Goal: Task Accomplishment & Management: Use online tool/utility

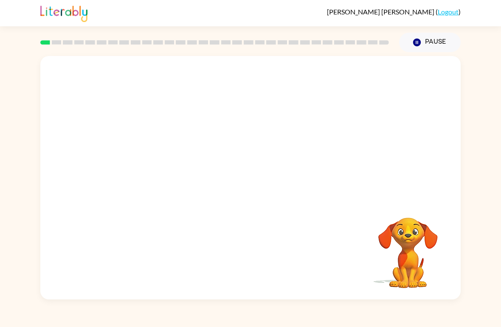
click at [488, 15] on div "[PERSON_NAME] ( Logout )" at bounding box center [250, 13] width 501 height 26
click at [240, 183] on button "button" at bounding box center [250, 182] width 54 height 31
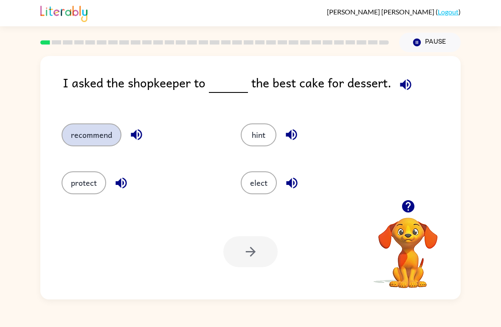
click at [98, 129] on button "recommend" at bounding box center [92, 134] width 60 height 23
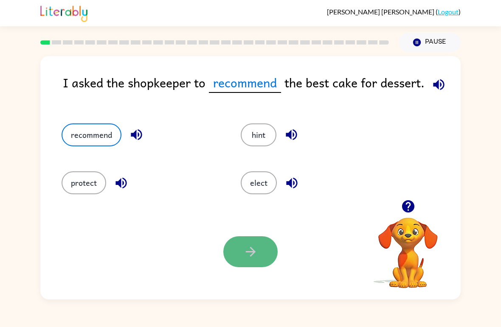
click at [264, 248] on button "button" at bounding box center [250, 251] width 54 height 31
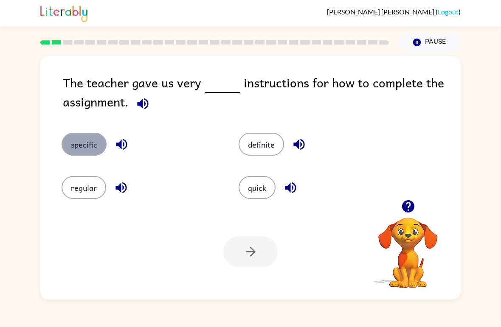
click at [97, 146] on button "specific" at bounding box center [84, 144] width 45 height 23
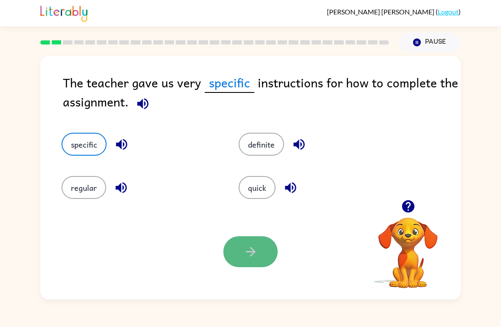
click at [252, 253] on icon "button" at bounding box center [250, 251] width 15 height 15
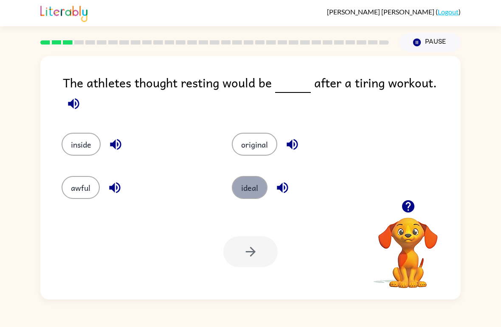
click at [248, 188] on button "ideal" at bounding box center [250, 187] width 36 height 23
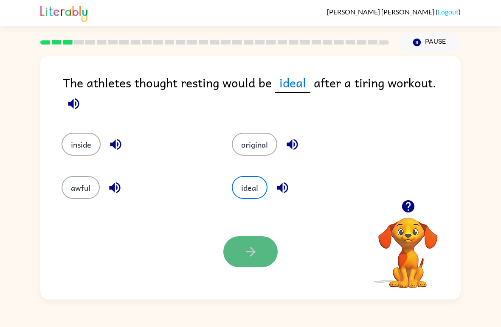
click at [265, 255] on button "button" at bounding box center [250, 251] width 54 height 31
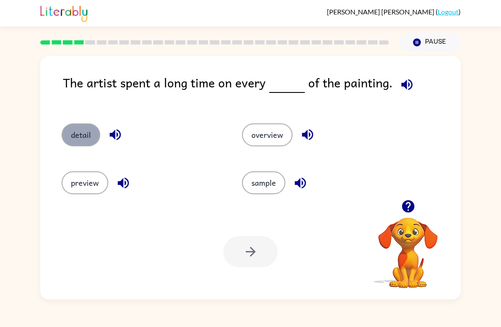
click at [95, 136] on button "detail" at bounding box center [81, 134] width 39 height 23
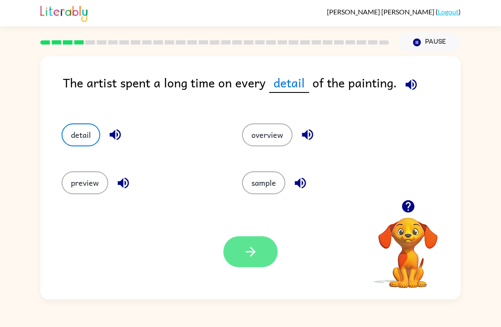
click at [270, 261] on button "button" at bounding box center [250, 251] width 54 height 31
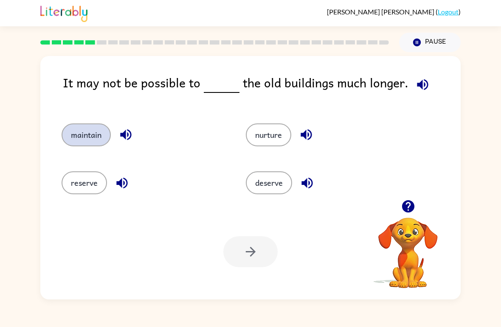
click at [98, 141] on button "maintain" at bounding box center [86, 134] width 49 height 23
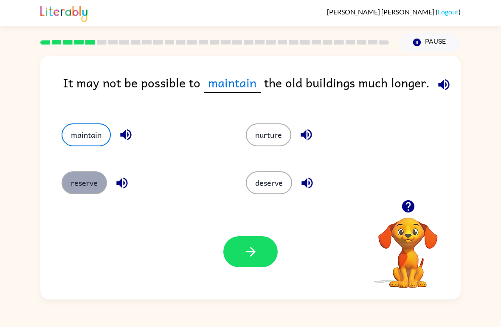
click at [97, 193] on button "reserve" at bounding box center [84, 182] width 45 height 23
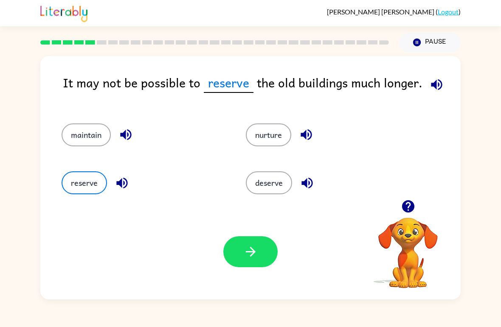
click at [440, 86] on icon "button" at bounding box center [436, 84] width 15 height 15
click at [79, 140] on button "maintain" at bounding box center [86, 134] width 49 height 23
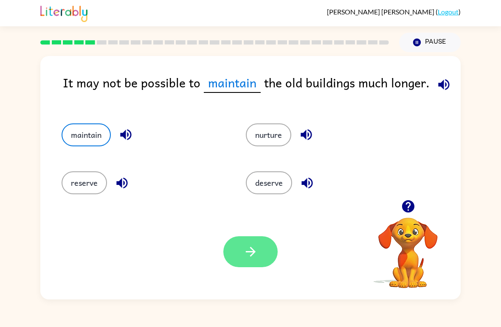
click at [264, 256] on button "button" at bounding box center [250, 251] width 54 height 31
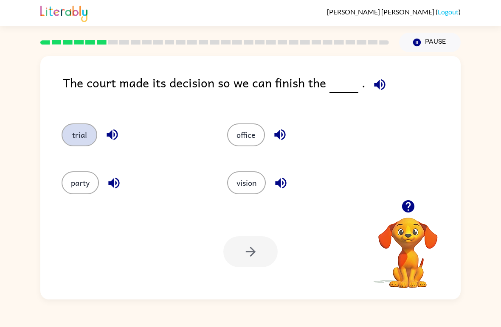
click at [69, 138] on button "trial" at bounding box center [80, 134] width 36 height 23
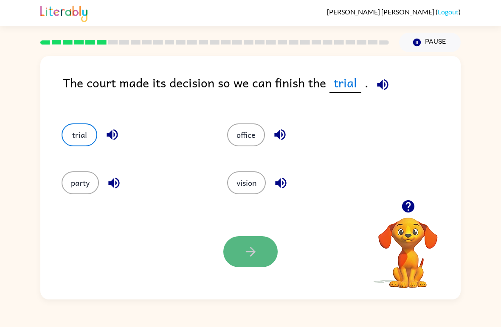
click at [251, 259] on icon "button" at bounding box center [250, 251] width 15 height 15
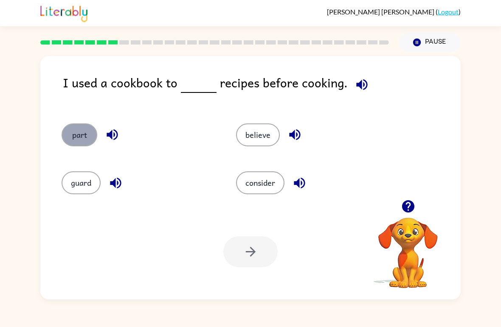
click at [81, 143] on button "part" at bounding box center [80, 134] width 36 height 23
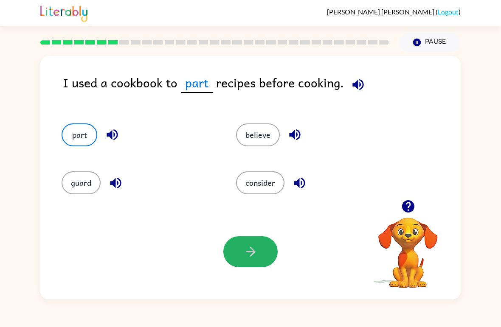
drag, startPoint x: 269, startPoint y: 255, endPoint x: 269, endPoint y: 248, distance: 6.4
click at [269, 251] on button "button" at bounding box center [250, 251] width 54 height 31
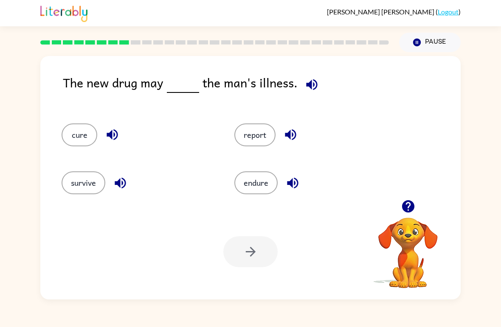
click at [310, 67] on div "The new drug may the man's illness. cure report survive endure Your browser mus…" at bounding box center [250, 178] width 420 height 244
click at [311, 85] on icon "button" at bounding box center [311, 84] width 11 height 11
click at [70, 146] on div "cure" at bounding box center [138, 134] width 153 height 23
click at [79, 126] on button "cure" at bounding box center [80, 134] width 36 height 23
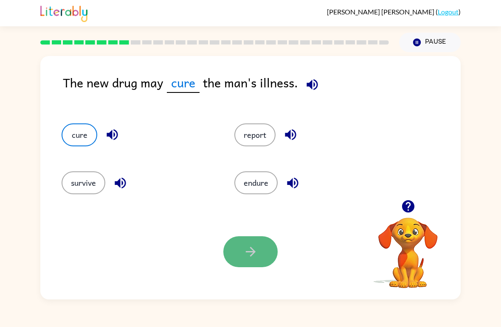
click at [258, 246] on icon "button" at bounding box center [250, 251] width 15 height 15
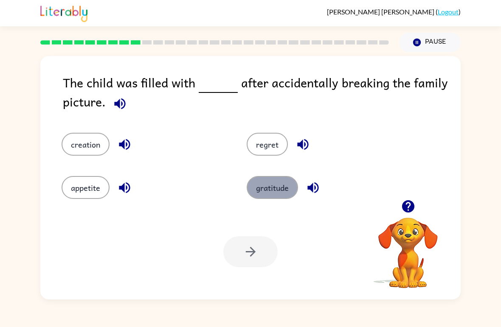
click at [276, 196] on button "gratitude" at bounding box center [272, 187] width 51 height 23
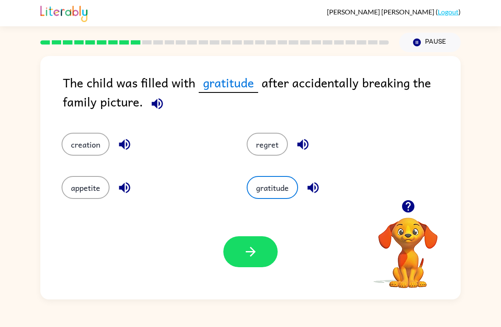
click at [276, 130] on div "regret" at bounding box center [322, 138] width 185 height 43
click at [275, 141] on button "regret" at bounding box center [267, 144] width 41 height 23
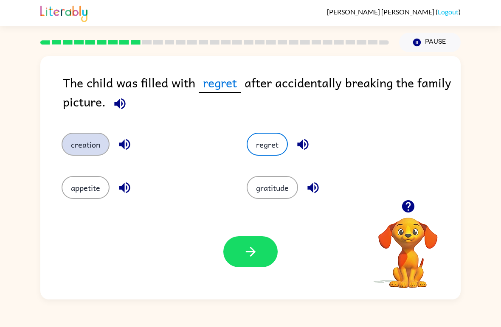
click at [73, 144] on button "creation" at bounding box center [86, 144] width 48 height 23
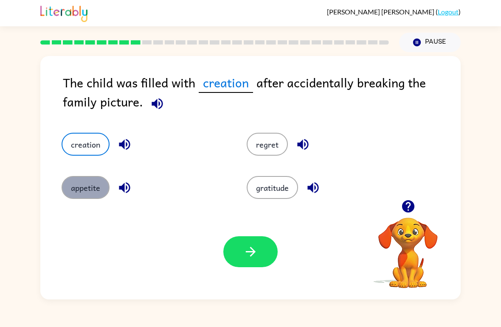
click at [82, 188] on button "appetite" at bounding box center [86, 187] width 48 height 23
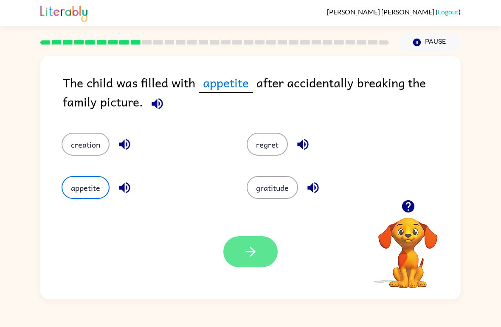
click at [261, 260] on button "button" at bounding box center [250, 251] width 54 height 31
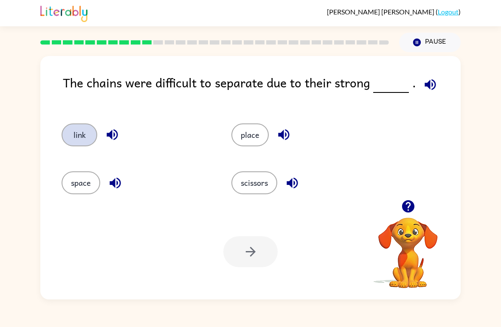
click at [78, 142] on button "link" at bounding box center [80, 134] width 36 height 23
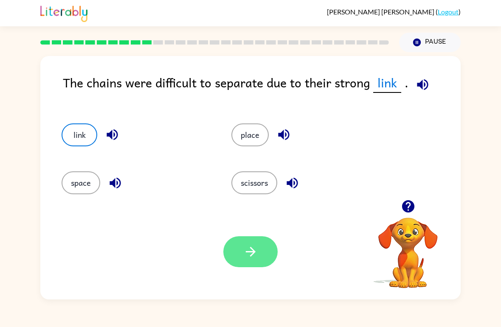
click at [226, 259] on button "button" at bounding box center [250, 251] width 54 height 31
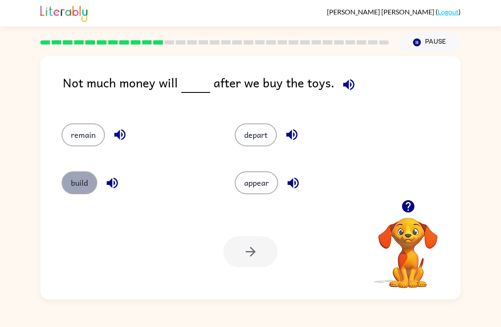
click at [86, 181] on button "build" at bounding box center [80, 182] width 36 height 23
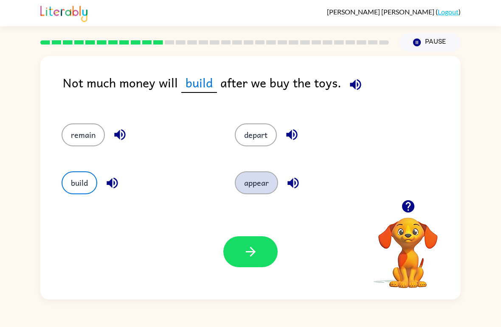
click at [259, 183] on button "appear" at bounding box center [256, 182] width 43 height 23
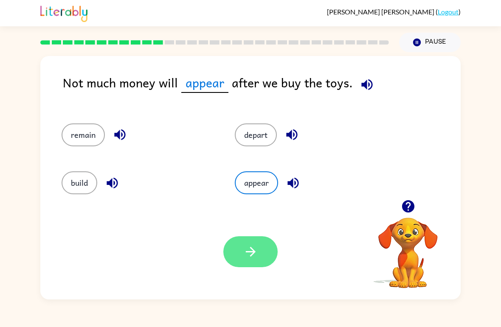
click at [252, 245] on icon "button" at bounding box center [250, 251] width 15 height 15
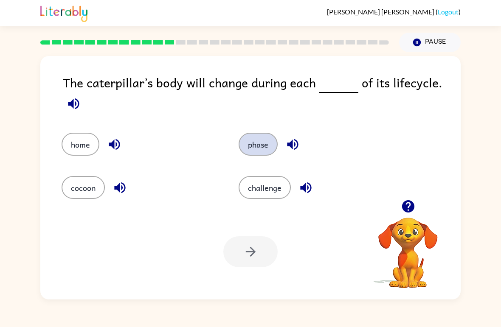
click at [258, 150] on button "phase" at bounding box center [257, 144] width 39 height 23
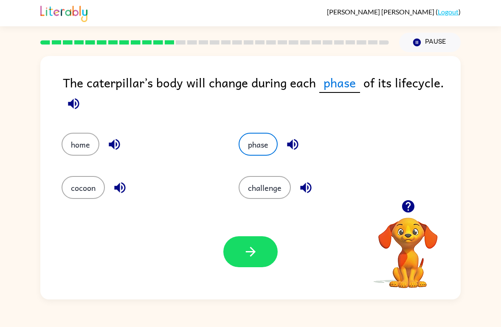
drag, startPoint x: 262, startPoint y: 242, endPoint x: 264, endPoint y: 230, distance: 12.8
click at [264, 230] on div "Your browser must support playing .mp4 files to use Literably. Please try using…" at bounding box center [250, 251] width 420 height 95
drag, startPoint x: 240, startPoint y: 244, endPoint x: 235, endPoint y: 216, distance: 27.6
click at [239, 246] on button "button" at bounding box center [250, 251] width 54 height 31
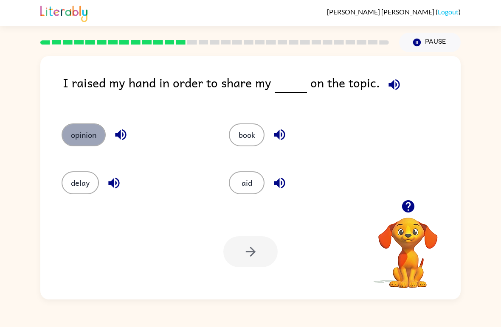
click at [96, 142] on button "opinion" at bounding box center [84, 134] width 44 height 23
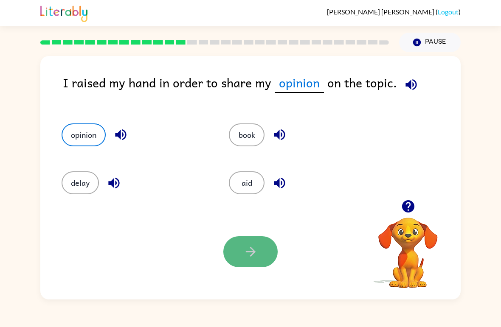
click at [261, 258] on button "button" at bounding box center [250, 251] width 54 height 31
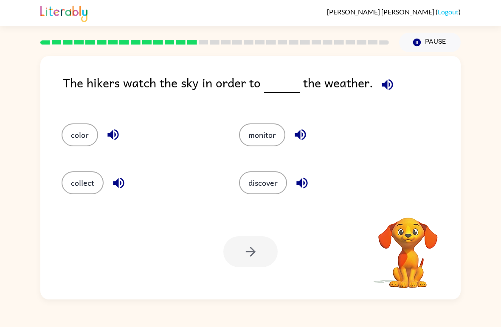
drag, startPoint x: 255, startPoint y: 238, endPoint x: 218, endPoint y: 84, distance: 157.8
click at [277, 188] on button "discover" at bounding box center [263, 182] width 48 height 23
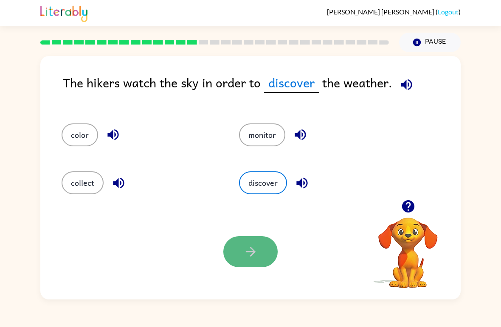
click at [259, 249] on button "button" at bounding box center [250, 251] width 54 height 31
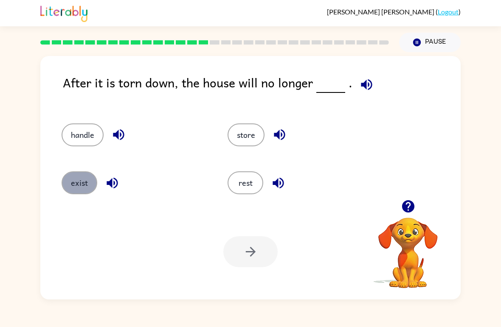
click at [84, 186] on button "exist" at bounding box center [80, 182] width 36 height 23
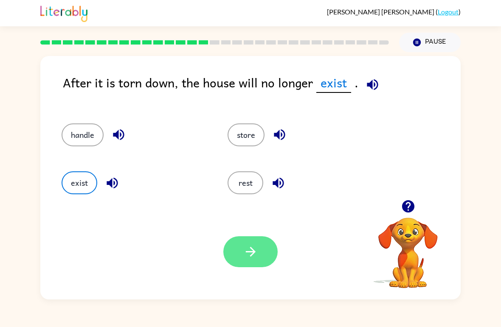
click at [260, 260] on button "button" at bounding box center [250, 251] width 54 height 31
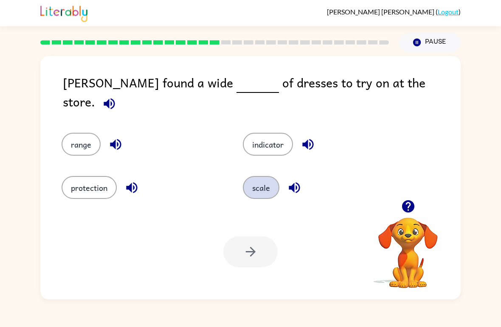
click at [262, 193] on button "scale" at bounding box center [261, 187] width 36 height 23
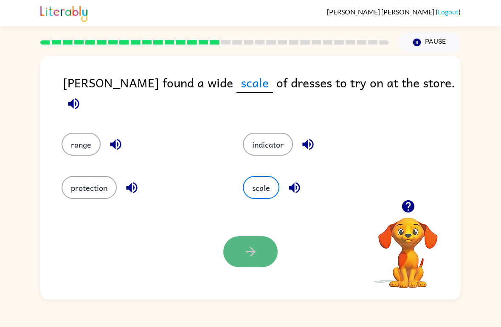
click at [258, 256] on button "button" at bounding box center [250, 251] width 54 height 31
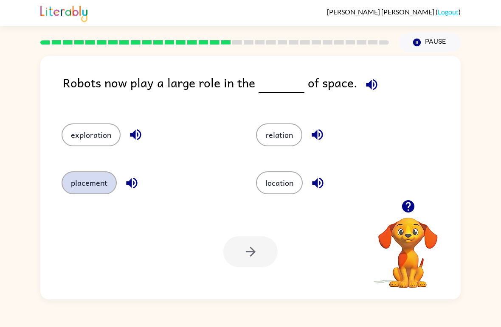
click at [100, 192] on button "placement" at bounding box center [89, 182] width 55 height 23
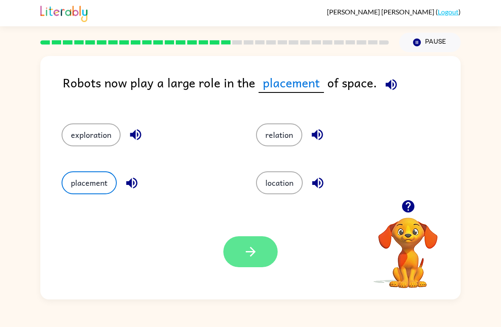
click at [267, 258] on button "button" at bounding box center [250, 251] width 54 height 31
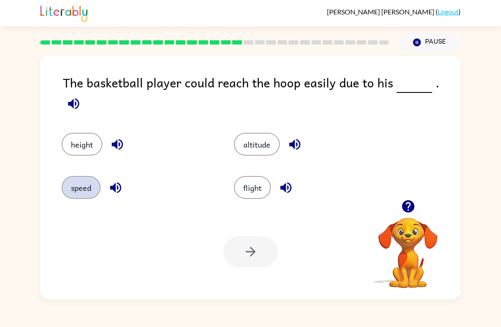
click at [87, 185] on button "speed" at bounding box center [81, 187] width 39 height 23
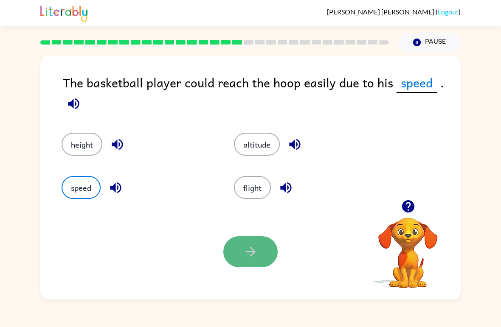
click at [242, 261] on button "button" at bounding box center [250, 251] width 54 height 31
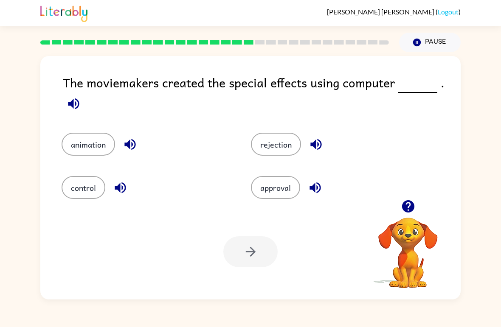
click at [70, 170] on div "control" at bounding box center [139, 181] width 189 height 43
click at [74, 193] on button "control" at bounding box center [84, 187] width 44 height 23
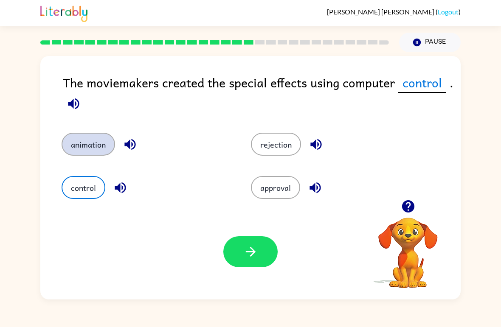
click at [81, 150] on button "animation" at bounding box center [88, 144] width 53 height 23
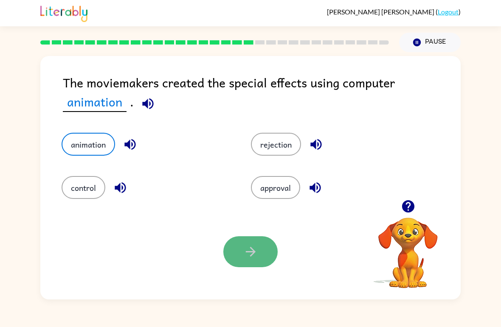
click at [254, 260] on button "button" at bounding box center [250, 251] width 54 height 31
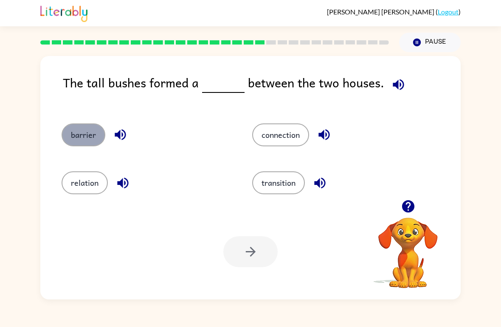
click at [98, 133] on button "barrier" at bounding box center [84, 134] width 44 height 23
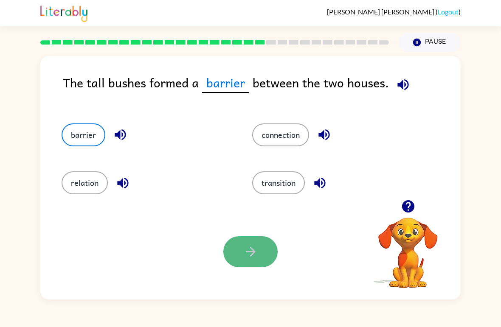
click at [236, 261] on button "button" at bounding box center [250, 251] width 54 height 31
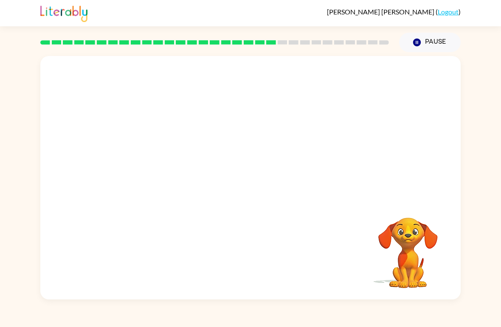
click at [171, 171] on video "Your browser must support playing .mp4 files to use Literably. Please try using…" at bounding box center [250, 128] width 420 height 144
click at [171, 172] on video "Your browser must support playing .mp4 files to use Literably. Please try using…" at bounding box center [250, 128] width 420 height 144
click at [172, 172] on video "Your browser must support playing .mp4 files to use Literably. Please try using…" at bounding box center [250, 128] width 420 height 144
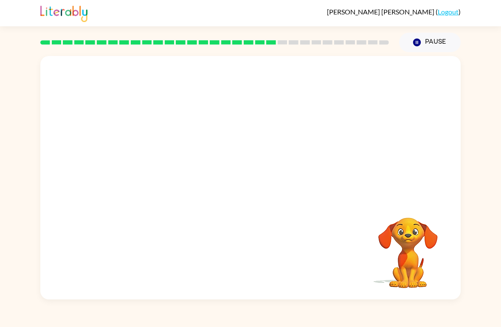
click at [172, 172] on video "Your browser must support playing .mp4 files to use Literably. Please try using…" at bounding box center [250, 128] width 420 height 144
click at [172, 173] on video "Your browser must support playing .mp4 files to use Literably. Please try using…" at bounding box center [250, 128] width 420 height 144
click at [305, 199] on video "Your browser must support playing .mp4 files to use Literably. Please try using…" at bounding box center [250, 128] width 420 height 144
click at [304, 176] on video "Your browser must support playing .mp4 files to use Literably. Please try using…" at bounding box center [250, 128] width 420 height 144
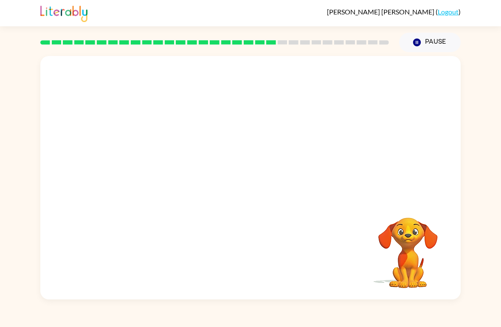
click at [304, 176] on video "Your browser must support playing .mp4 files to use Literably. Please try using…" at bounding box center [250, 128] width 420 height 144
click at [178, 176] on video "Your browser must support playing .mp4 files to use Literably. Please try using…" at bounding box center [250, 128] width 420 height 144
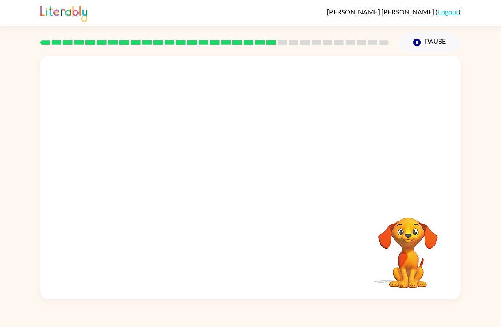
click at [178, 176] on video "Your browser must support playing .mp4 files to use Literably. Please try using…" at bounding box center [250, 128] width 420 height 144
click at [179, 176] on video "Your browser must support playing .mp4 files to use Literably. Please try using…" at bounding box center [250, 128] width 420 height 144
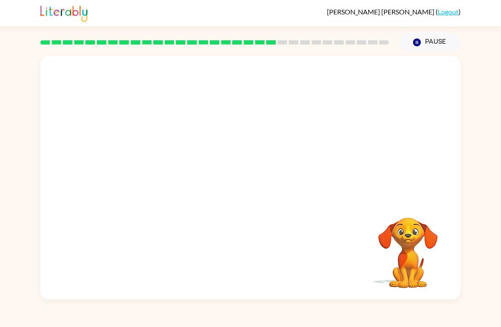
click at [180, 177] on video "Your browser must support playing .mp4 files to use Literably. Please try using…" at bounding box center [250, 128] width 420 height 144
click at [182, 177] on video "Your browser must support playing .mp4 files to use Literably. Please try using…" at bounding box center [250, 128] width 420 height 144
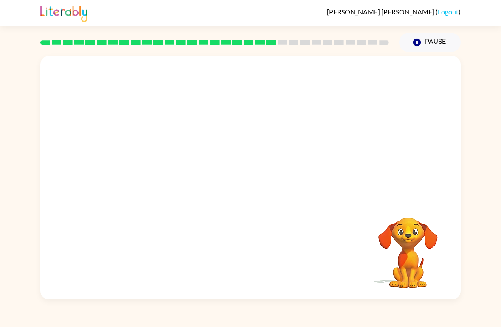
click at [182, 176] on video "Your browser must support playing .mp4 files to use Literably. Please try using…" at bounding box center [250, 128] width 420 height 144
click at [250, 186] on div at bounding box center [250, 182] width 54 height 31
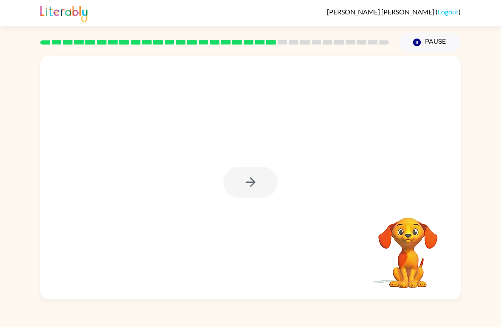
click at [250, 186] on div at bounding box center [250, 182] width 54 height 31
click at [250, 186] on icon "button" at bounding box center [250, 182] width 15 height 15
click at [250, 186] on div at bounding box center [250, 182] width 54 height 31
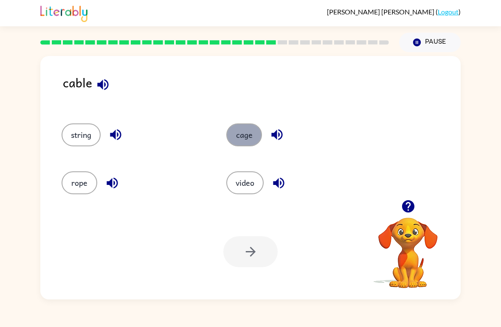
click at [253, 140] on button "cage" at bounding box center [244, 134] width 36 height 23
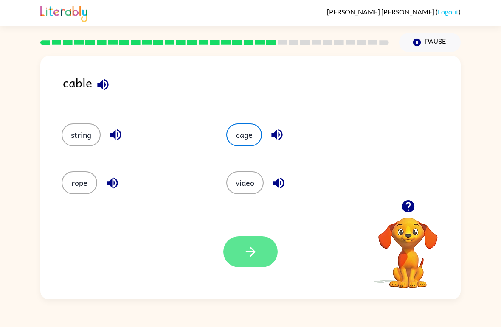
click at [250, 266] on button "button" at bounding box center [250, 251] width 54 height 31
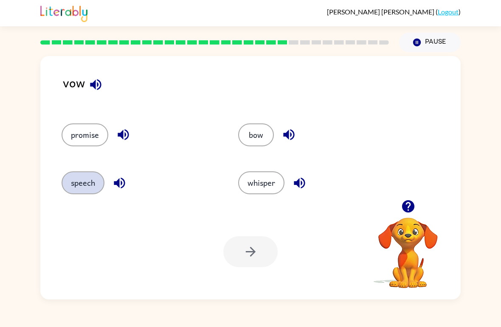
click at [82, 182] on button "speech" at bounding box center [83, 182] width 43 height 23
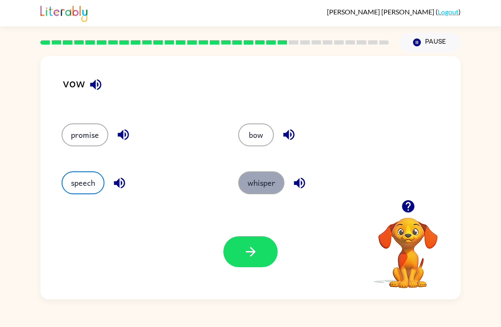
click at [259, 179] on button "whisper" at bounding box center [261, 182] width 46 height 23
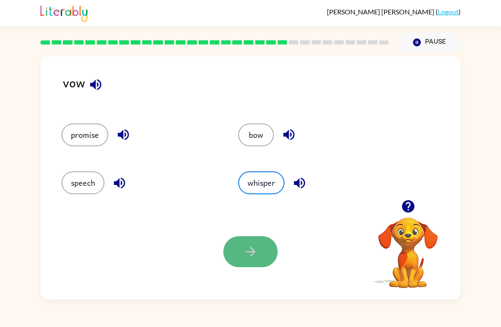
click at [257, 251] on icon "button" at bounding box center [250, 251] width 15 height 15
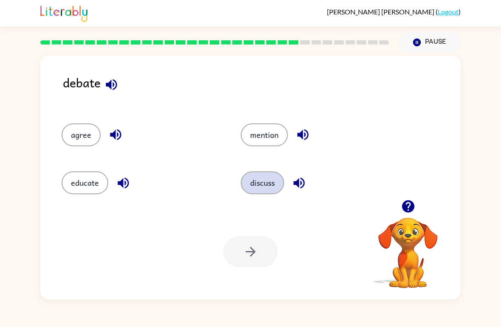
drag, startPoint x: 269, startPoint y: 188, endPoint x: 268, endPoint y: 194, distance: 6.0
click at [269, 189] on button "discuss" at bounding box center [262, 182] width 43 height 23
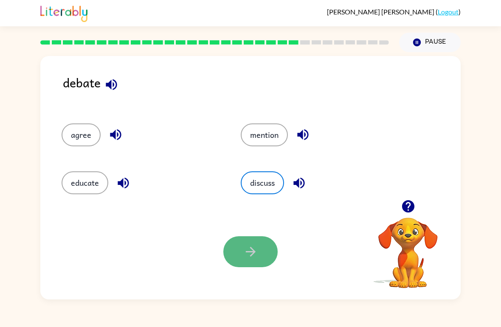
click at [254, 261] on button "button" at bounding box center [250, 251] width 54 height 31
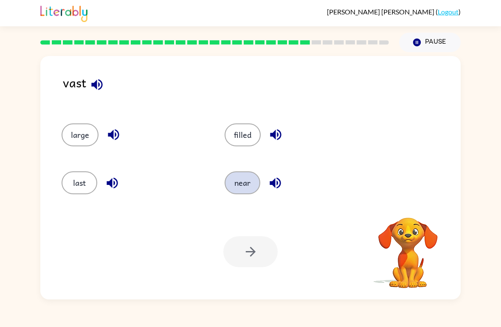
click at [255, 187] on button "near" at bounding box center [242, 182] width 36 height 23
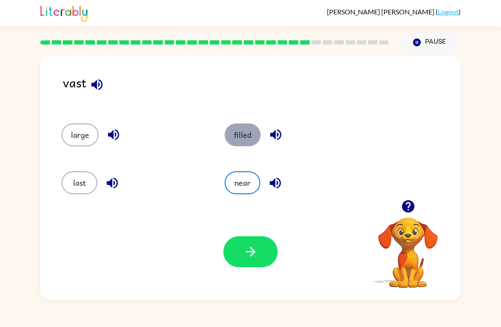
click at [239, 138] on button "filled" at bounding box center [242, 134] width 36 height 23
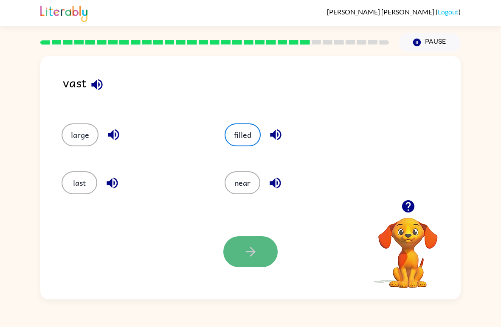
click at [262, 262] on button "button" at bounding box center [250, 251] width 54 height 31
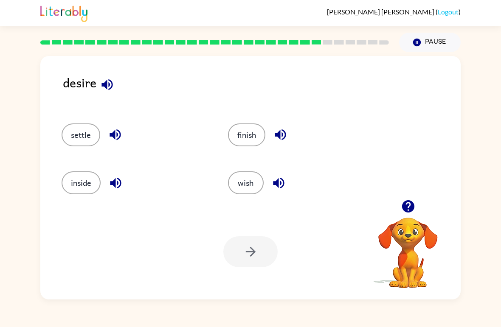
click at [112, 90] on icon "button" at bounding box center [107, 84] width 15 height 15
click at [250, 188] on button "wish" at bounding box center [246, 182] width 36 height 23
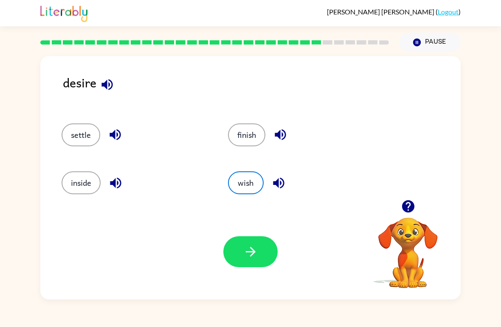
click at [272, 267] on div at bounding box center [250, 251] width 54 height 31
click at [269, 266] on div at bounding box center [250, 251] width 54 height 31
click at [264, 264] on button "button" at bounding box center [250, 251] width 54 height 31
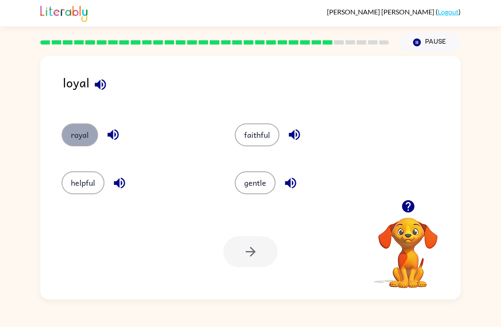
click at [81, 145] on button "royal" at bounding box center [80, 134] width 36 height 23
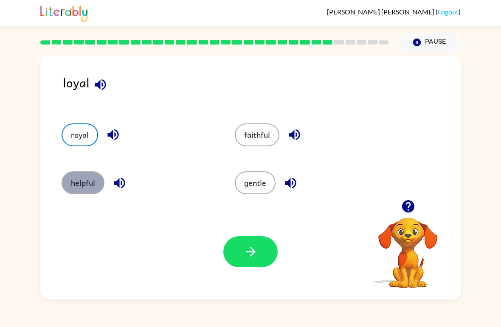
click at [85, 191] on button "helpful" at bounding box center [83, 182] width 43 height 23
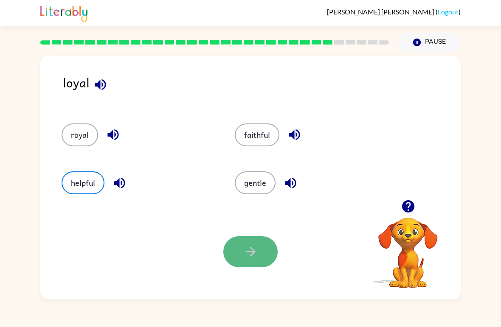
click at [276, 254] on button "button" at bounding box center [250, 251] width 54 height 31
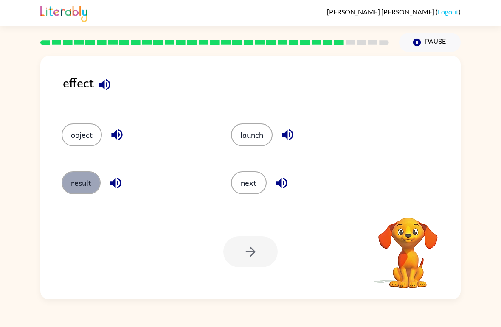
drag, startPoint x: 79, startPoint y: 188, endPoint x: 89, endPoint y: 184, distance: 10.5
click at [80, 188] on button "result" at bounding box center [81, 182] width 39 height 23
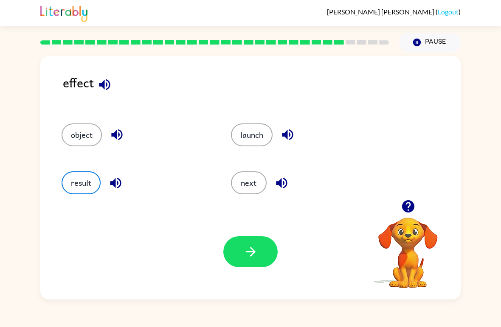
click at [126, 177] on div "result" at bounding box center [137, 182] width 150 height 23
click at [244, 262] on button "button" at bounding box center [250, 251] width 54 height 31
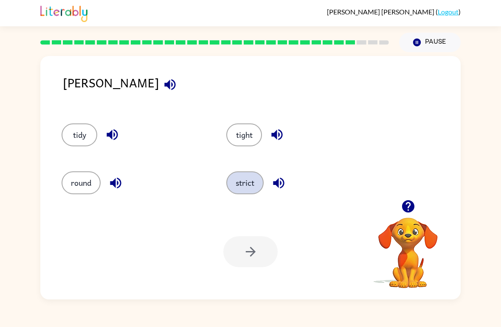
click at [255, 188] on button "strict" at bounding box center [244, 182] width 37 height 23
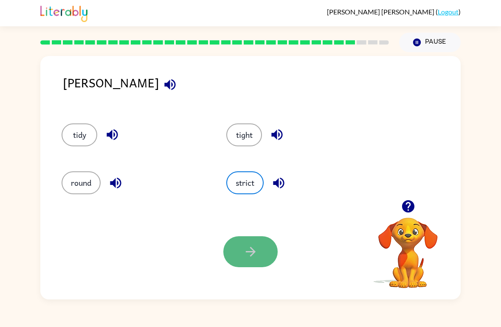
click at [253, 256] on icon "button" at bounding box center [250, 251] width 15 height 15
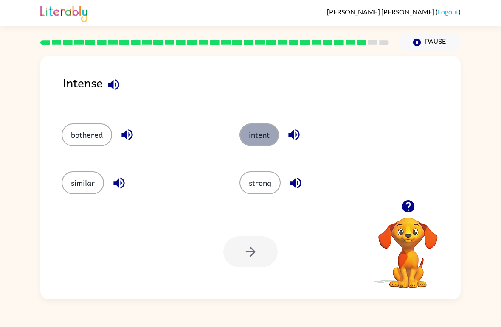
click at [272, 134] on button "intent" at bounding box center [258, 134] width 39 height 23
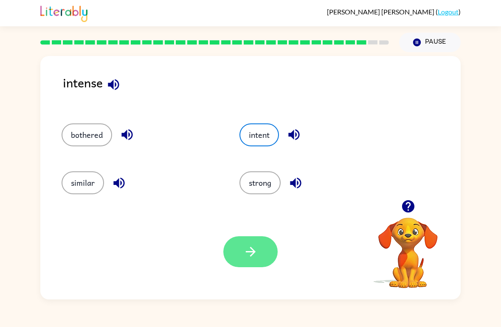
click at [269, 259] on button "button" at bounding box center [250, 251] width 54 height 31
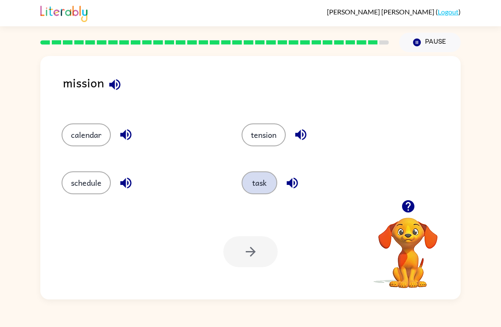
click at [261, 191] on button "task" at bounding box center [259, 182] width 36 height 23
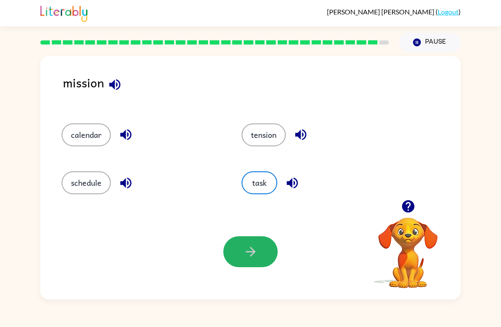
click at [241, 261] on button "button" at bounding box center [250, 251] width 54 height 31
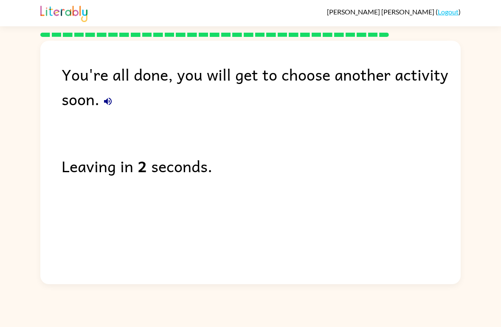
click at [306, 80] on div "You're all done, you will get to choose another activity soon." at bounding box center [261, 86] width 399 height 49
click at [297, 89] on div "You're all done, you will get to choose another activity soon." at bounding box center [261, 86] width 399 height 49
click at [295, 77] on div "You're all done, you will get to choose another activity soon." at bounding box center [261, 86] width 399 height 49
